Goal: Transaction & Acquisition: Purchase product/service

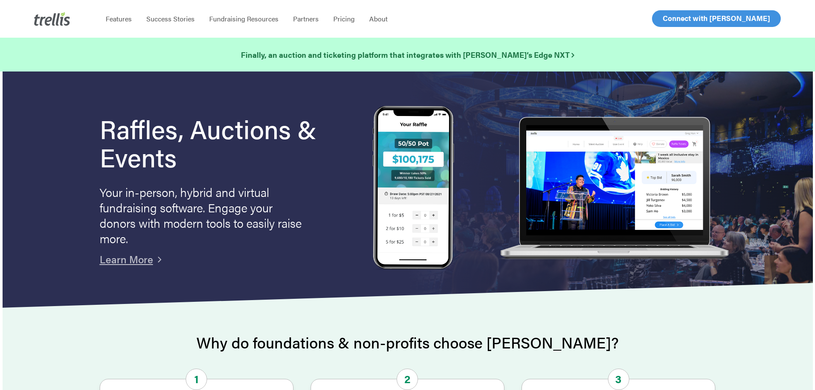
click at [666, 18] on span "Log In" at bounding box center [672, 18] width 21 height 10
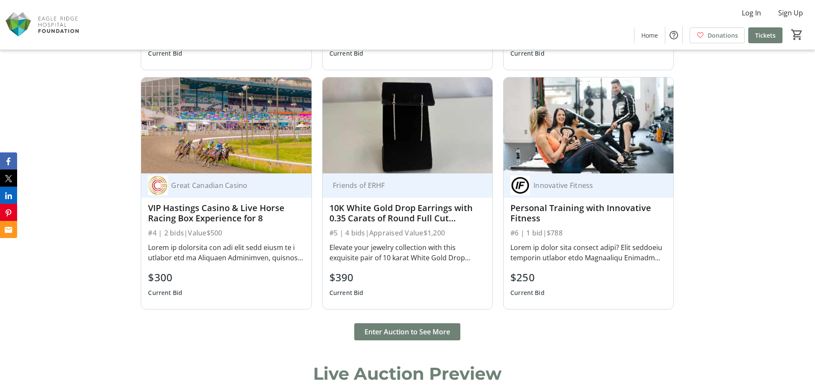
scroll to position [813, 0]
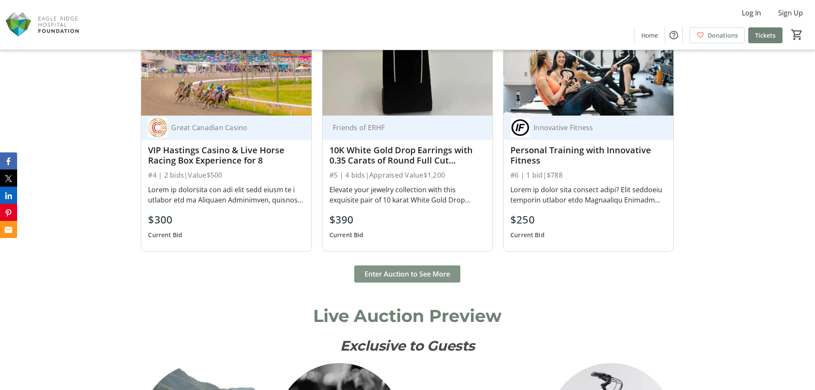
click at [394, 276] on span "Enter Auction to See More" at bounding box center [407, 274] width 86 height 10
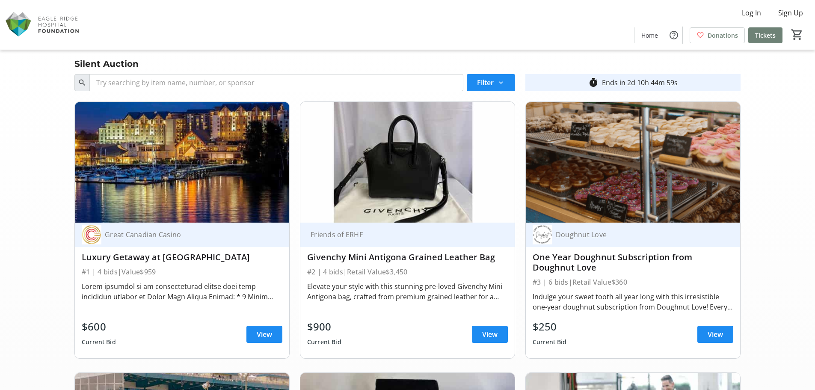
click at [349, 33] on div "Log In Sign Up Home Donations Tickets 0" at bounding box center [407, 25] width 815 height 50
